Goal: Information Seeking & Learning: Learn about a topic

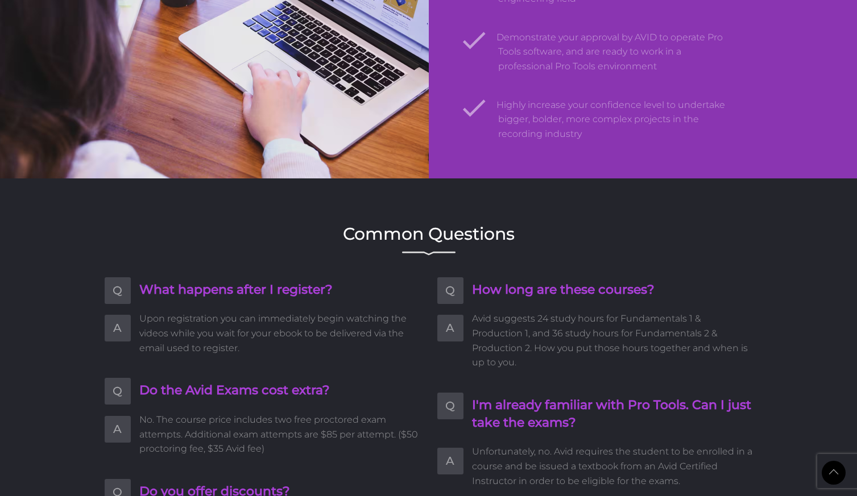
scroll to position [1933, 0]
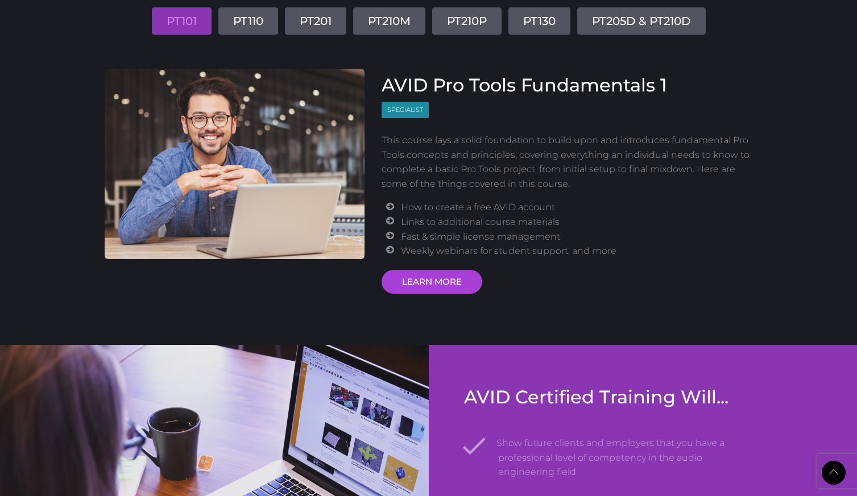
scroll to position [1365, 0]
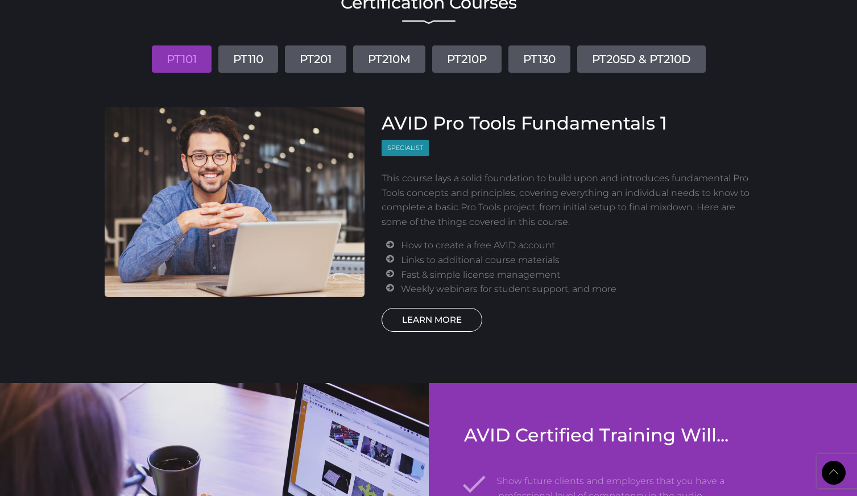
click at [448, 322] on link "LEARN MORE" at bounding box center [432, 320] width 101 height 24
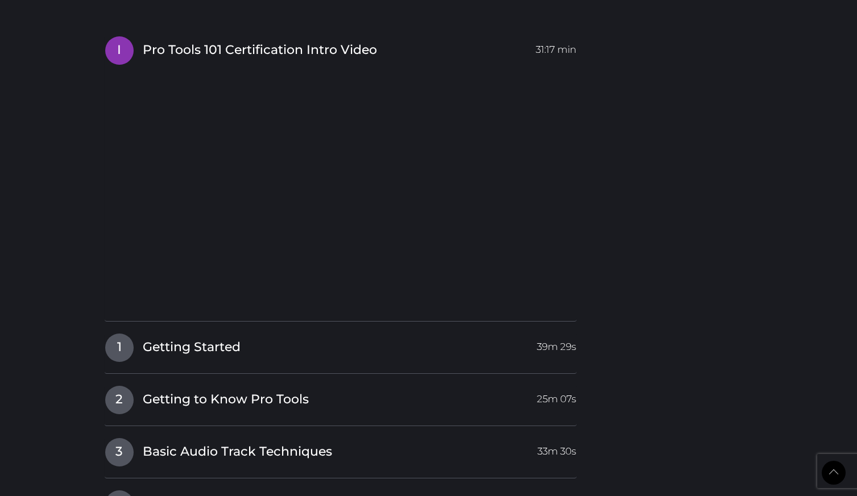
scroll to position [1421, 0]
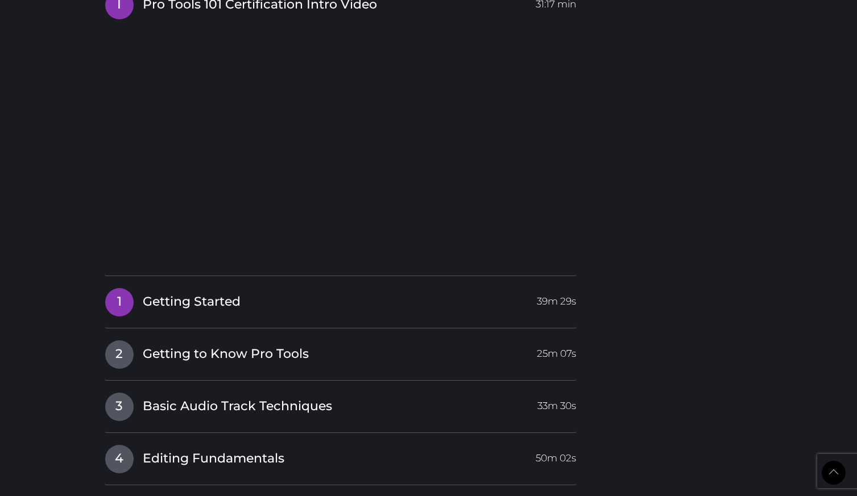
click at [458, 302] on link "1 Getting Started 39m 29s" at bounding box center [341, 300] width 472 height 24
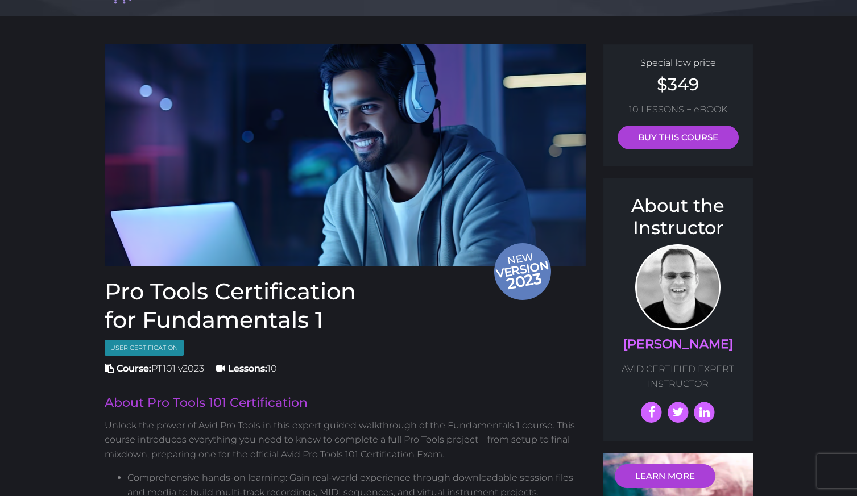
scroll to position [0, 0]
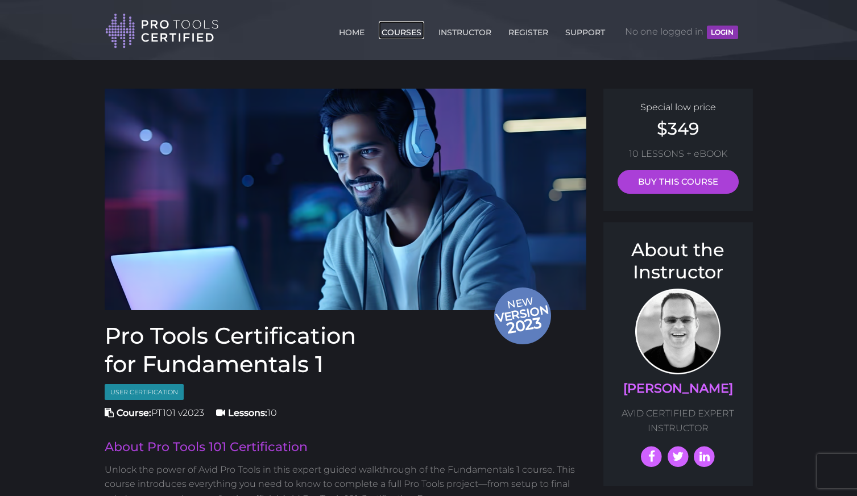
click at [412, 31] on link "COURSES" at bounding box center [401, 30] width 45 height 18
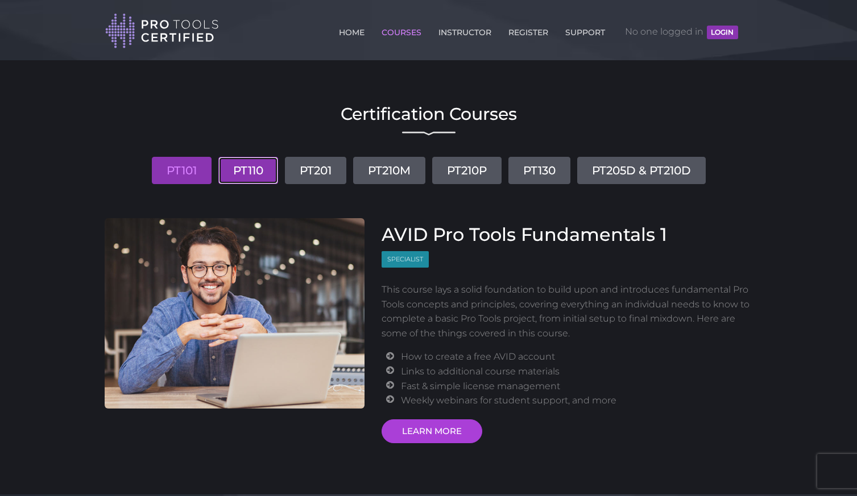
click at [242, 175] on link "PT110" at bounding box center [248, 170] width 60 height 27
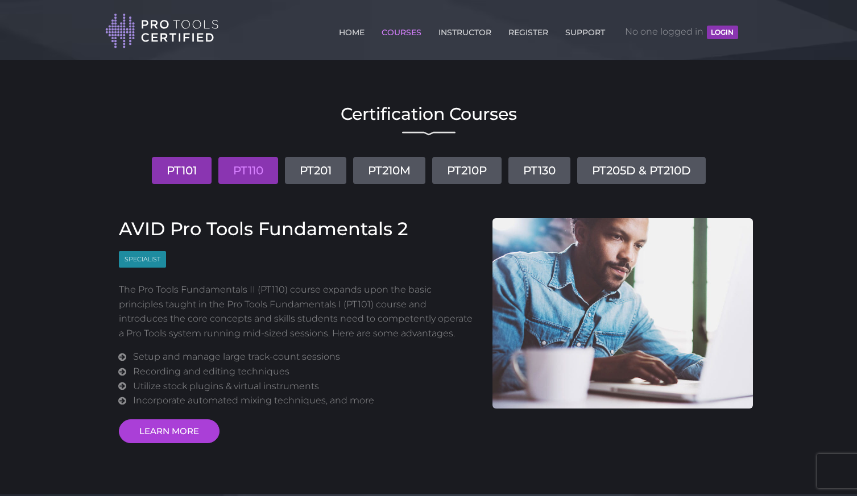
click at [185, 176] on link "PT101" at bounding box center [182, 170] width 60 height 27
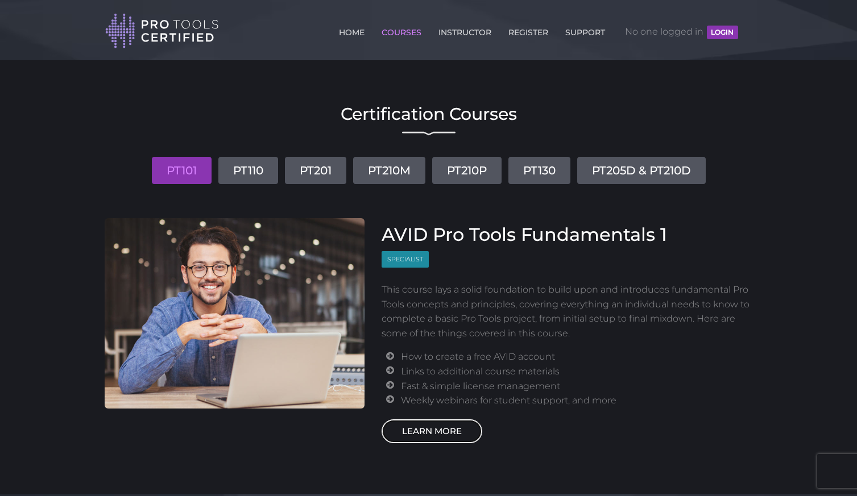
click at [410, 432] on link "LEARN MORE" at bounding box center [432, 432] width 101 height 24
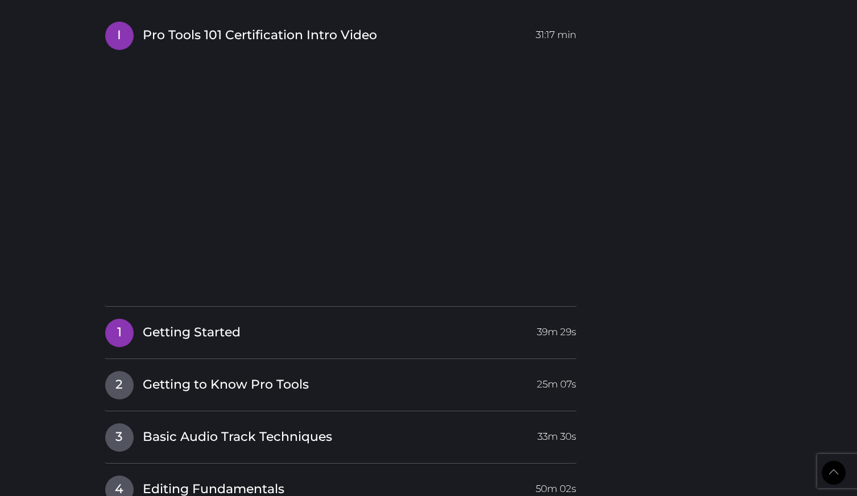
scroll to position [1478, 0]
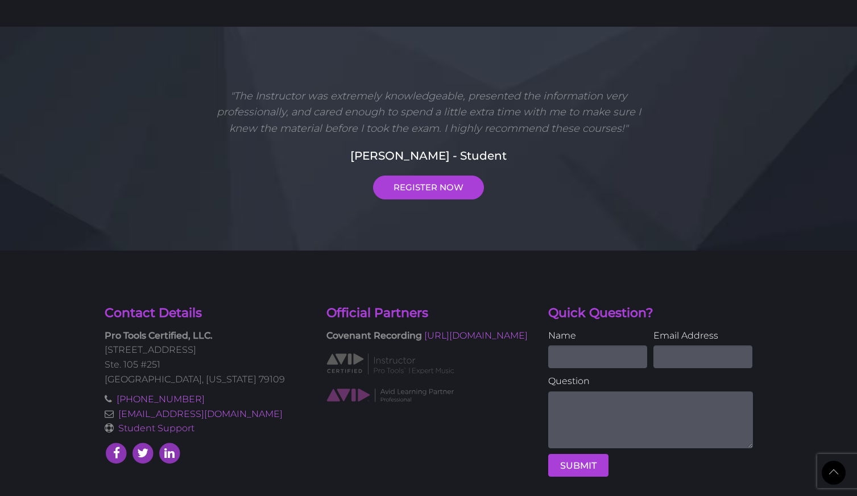
scroll to position [834, 0]
